Goal: Task Accomplishment & Management: Manage account settings

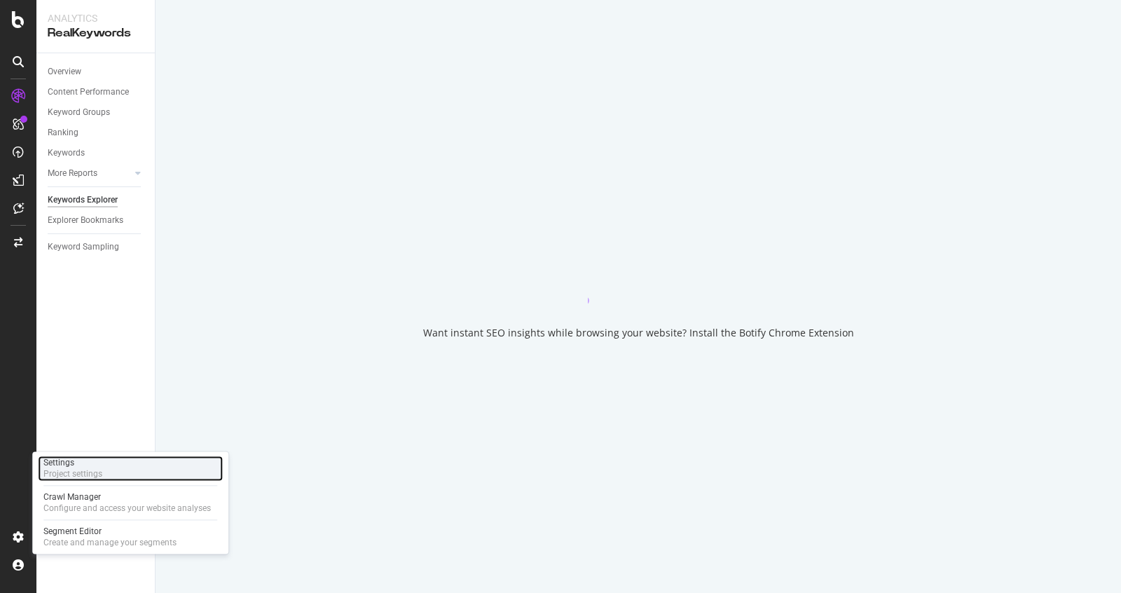
click at [74, 461] on div "Settings" at bounding box center [72, 462] width 59 height 11
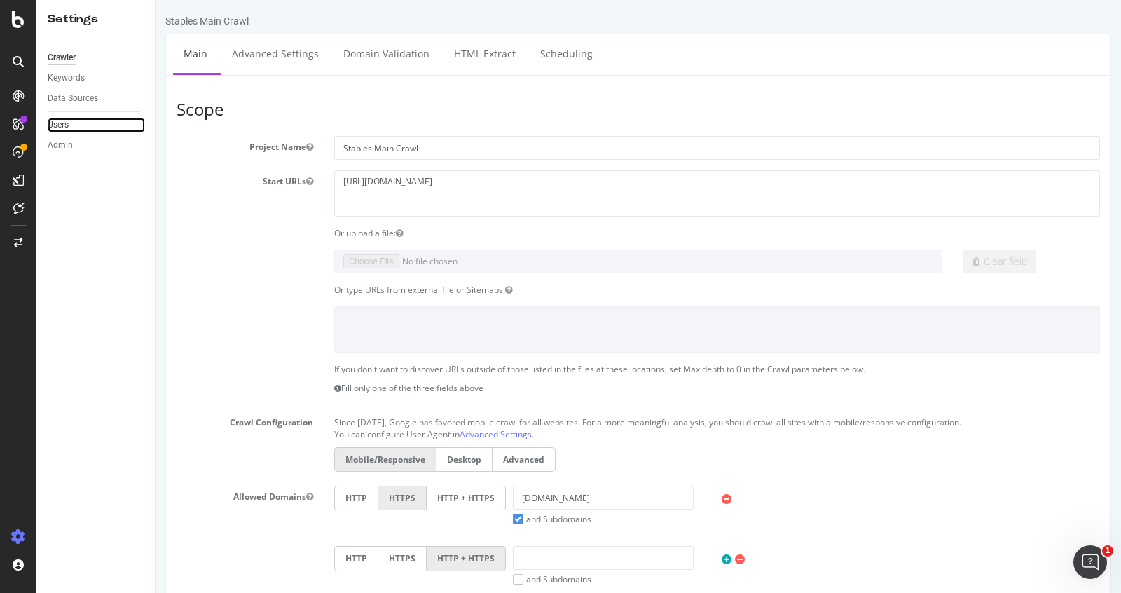
click at [76, 131] on link "Users" at bounding box center [96, 125] width 97 height 15
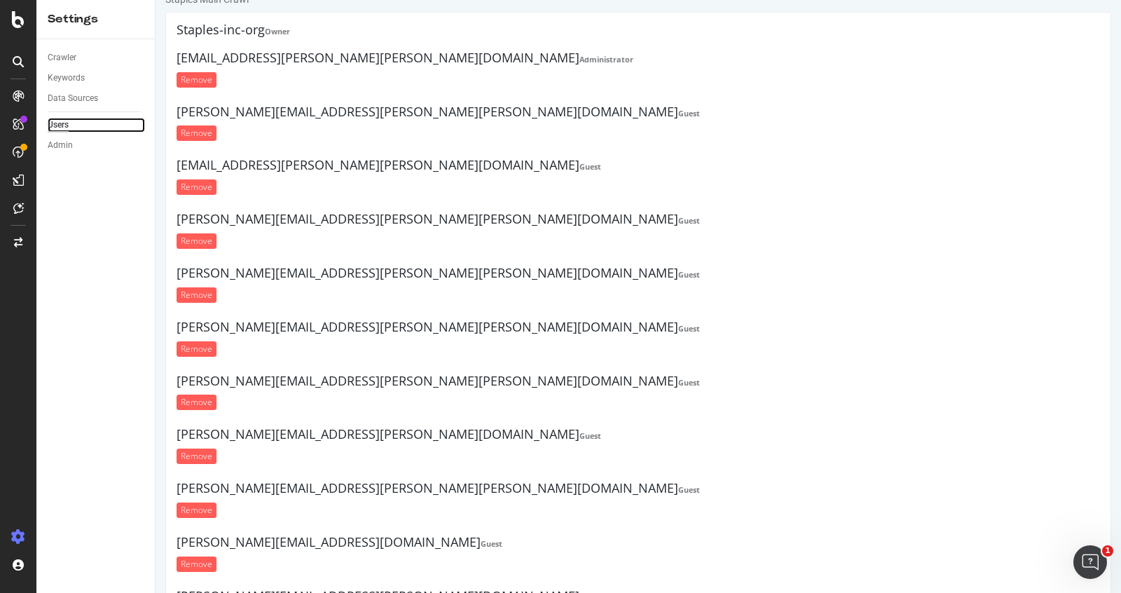
scroll to position [22, 0]
click at [239, 67] on div "adria.kyne@staples.com Administrator Remove" at bounding box center [639, 71] width 924 height 43
drag, startPoint x: 175, startPoint y: 59, endPoint x: 315, endPoint y: 59, distance: 140.2
click at [315, 59] on div "Staples-inc-org Owner adria.kyne@staples.com Administrator Remove Sophia.Adamso…" at bounding box center [638, 504] width 946 height 987
copy h4 "adria.kyne@staples.com"
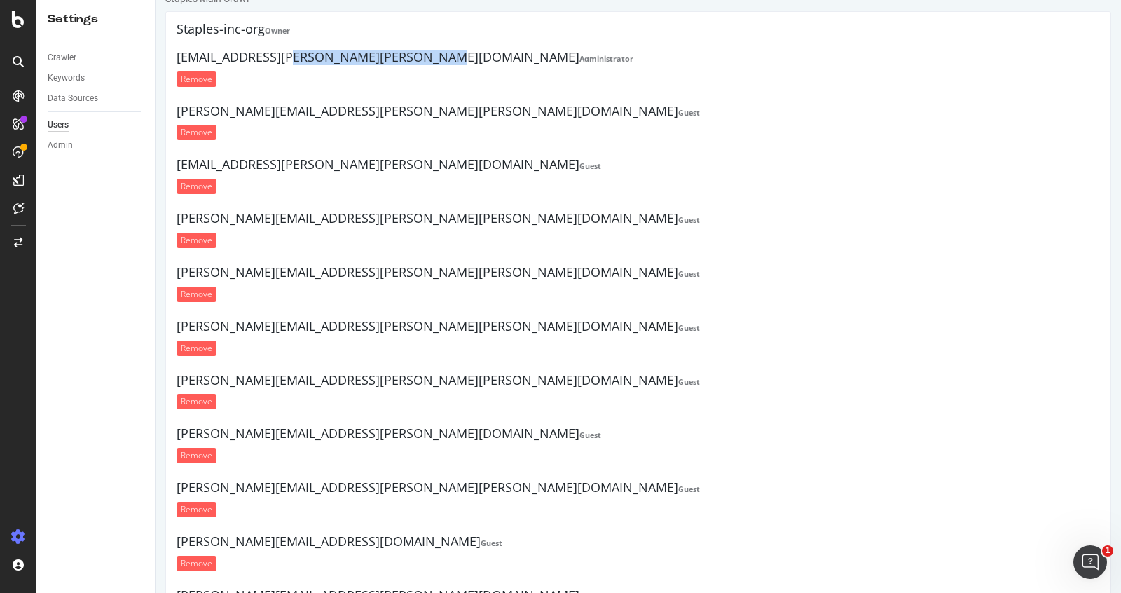
scroll to position [0, 0]
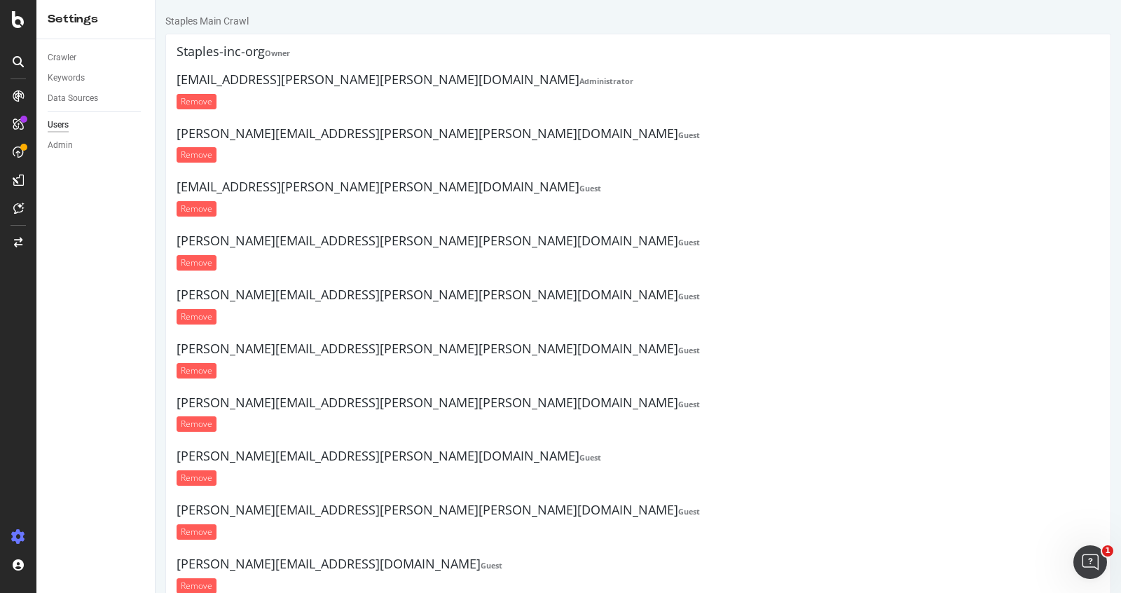
click at [481, 71] on ul "Staples-inc-org Owner adria.kyne@staples.com Administrator Remove Sophia.Adamso…" at bounding box center [639, 457] width 924 height 825
click at [254, 80] on h4 "adria.kyne@staples.com Administrator" at bounding box center [639, 80] width 924 height 14
click at [203, 96] on input "Remove" at bounding box center [197, 101] width 40 height 15
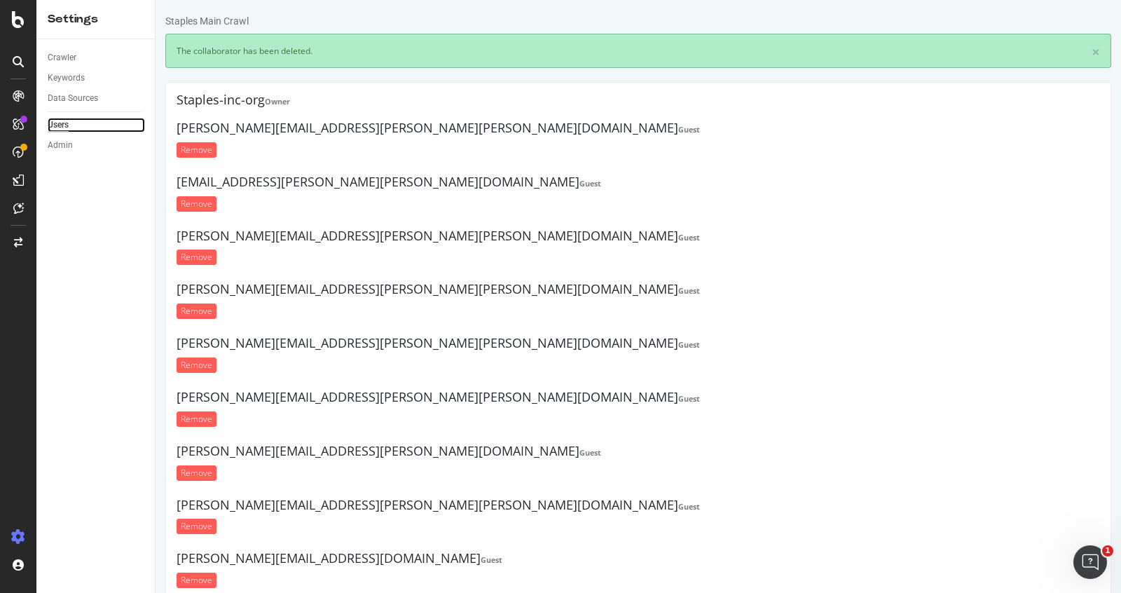
click at [63, 127] on div "Users" at bounding box center [58, 125] width 21 height 15
click at [66, 145] on div "Admin" at bounding box center [60, 145] width 25 height 15
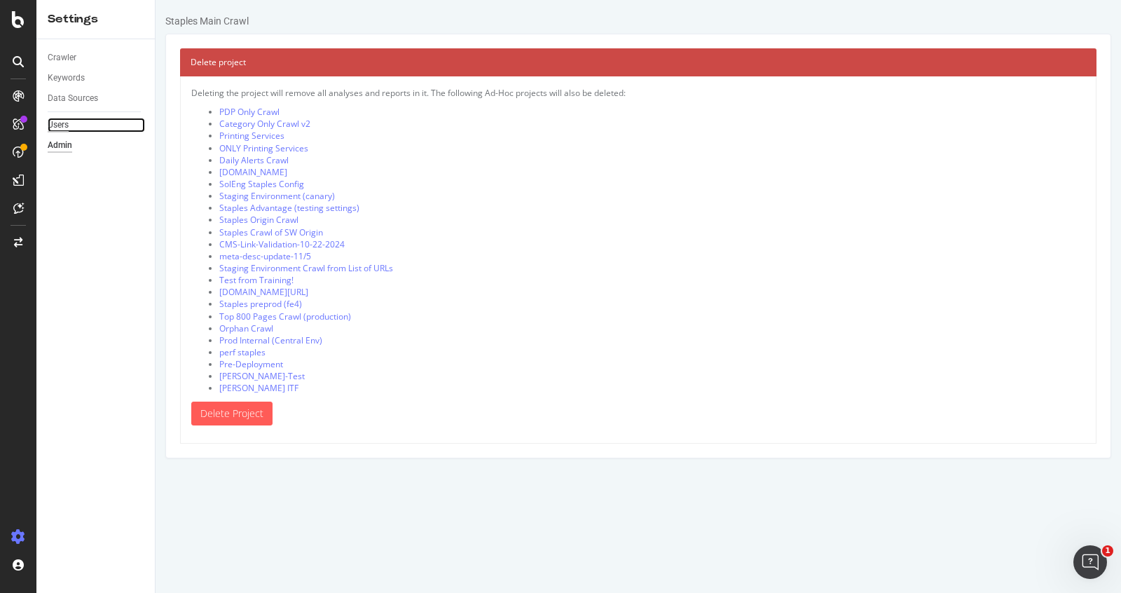
click at [60, 125] on div "Users" at bounding box center [58, 125] width 21 height 15
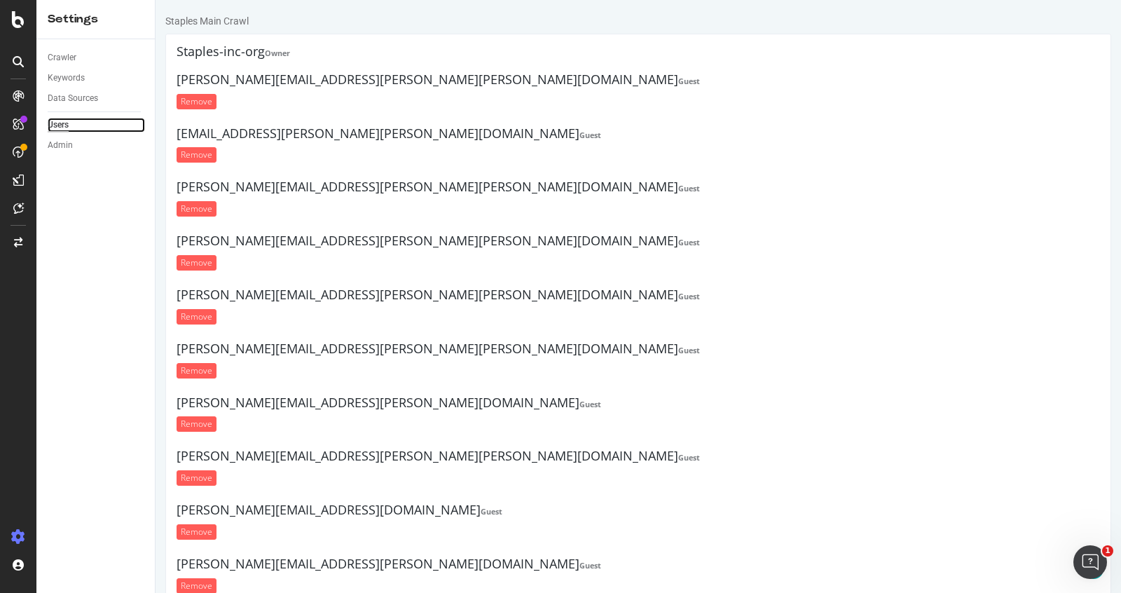
scroll to position [378, 0]
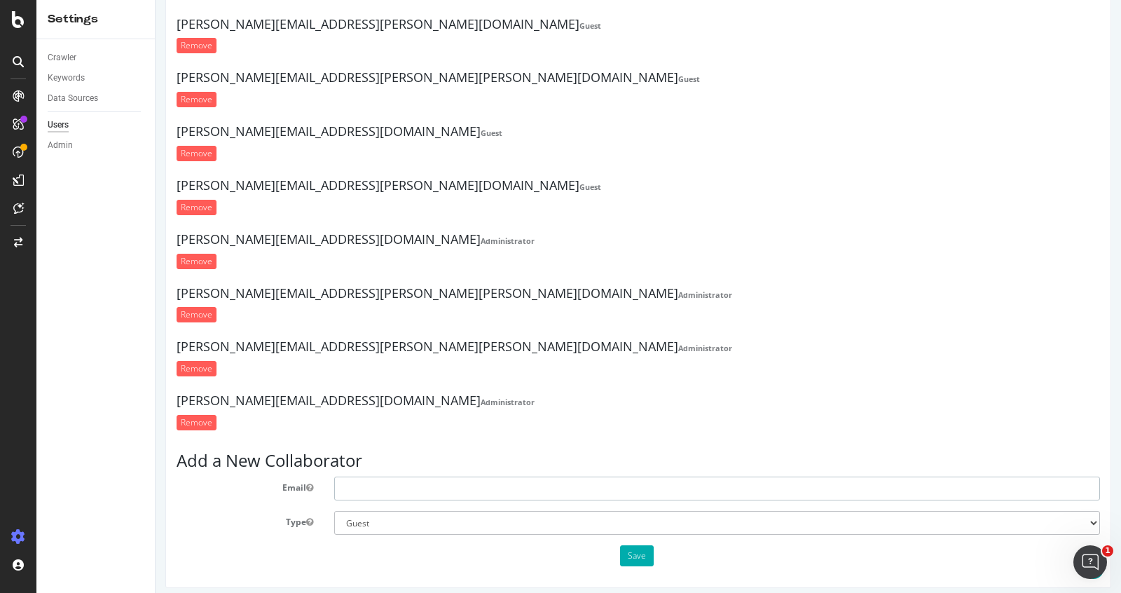
click at [535, 481] on input "text" at bounding box center [717, 489] width 766 height 24
type input "adria.kyne@staples.com"
click at [459, 523] on select "Administrator Guest" at bounding box center [717, 523] width 766 height 24
select select "1"
click at [334, 511] on select "Administrator Guest" at bounding box center [717, 523] width 766 height 24
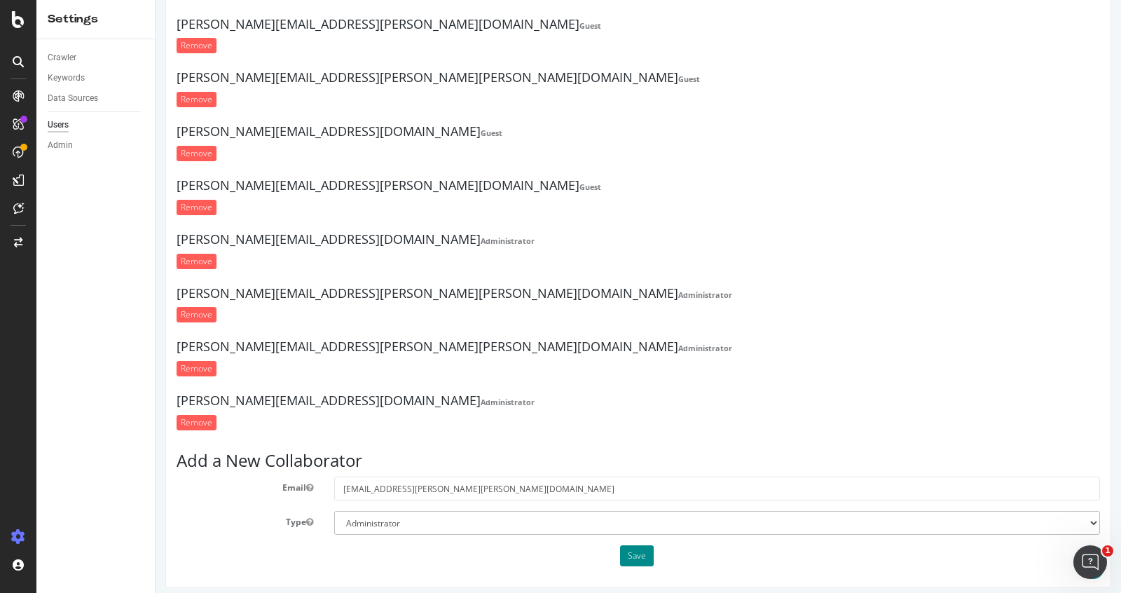
click at [638, 550] on button "Save" at bounding box center [637, 555] width 34 height 21
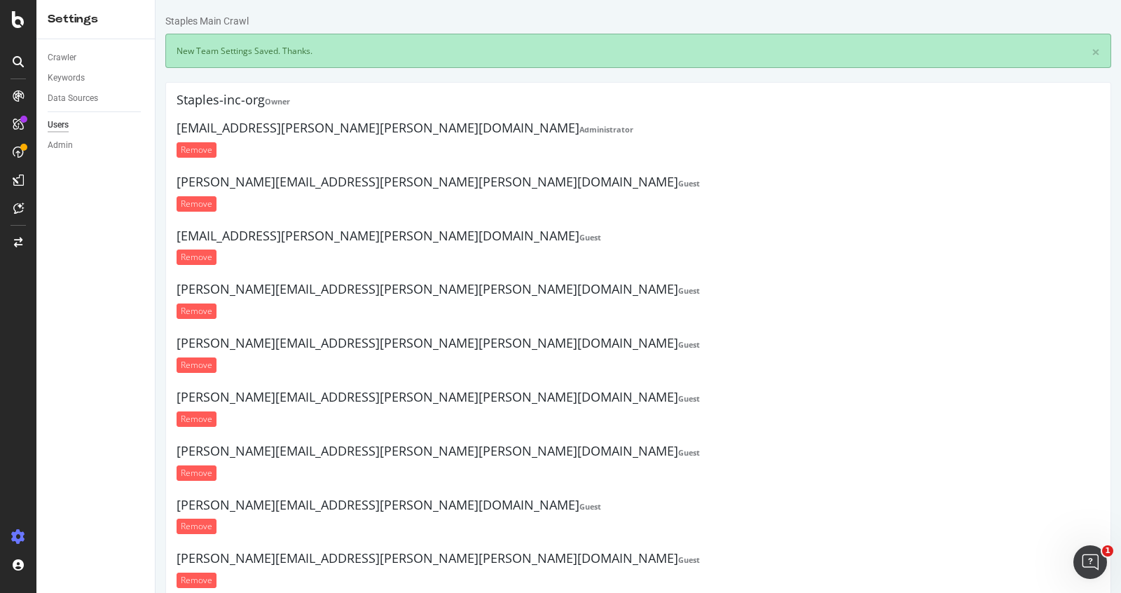
scroll to position [0, 0]
